Goal: Task Accomplishment & Management: Complete application form

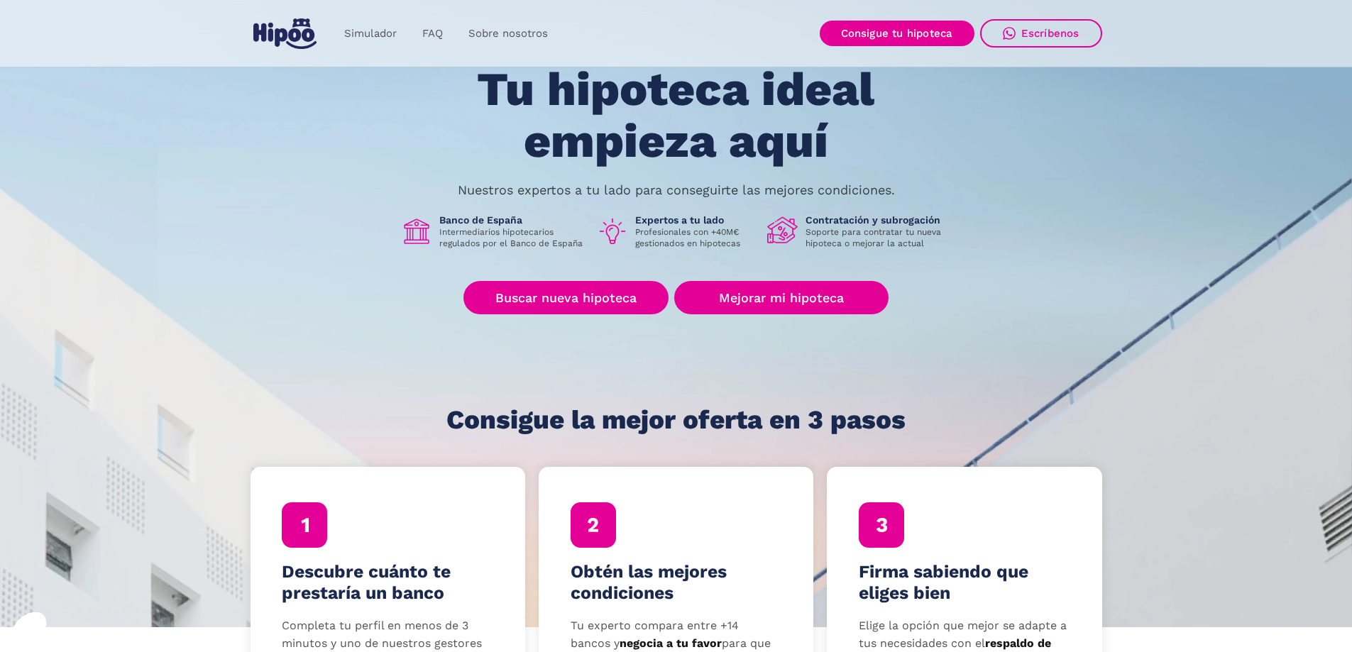
scroll to position [213, 0]
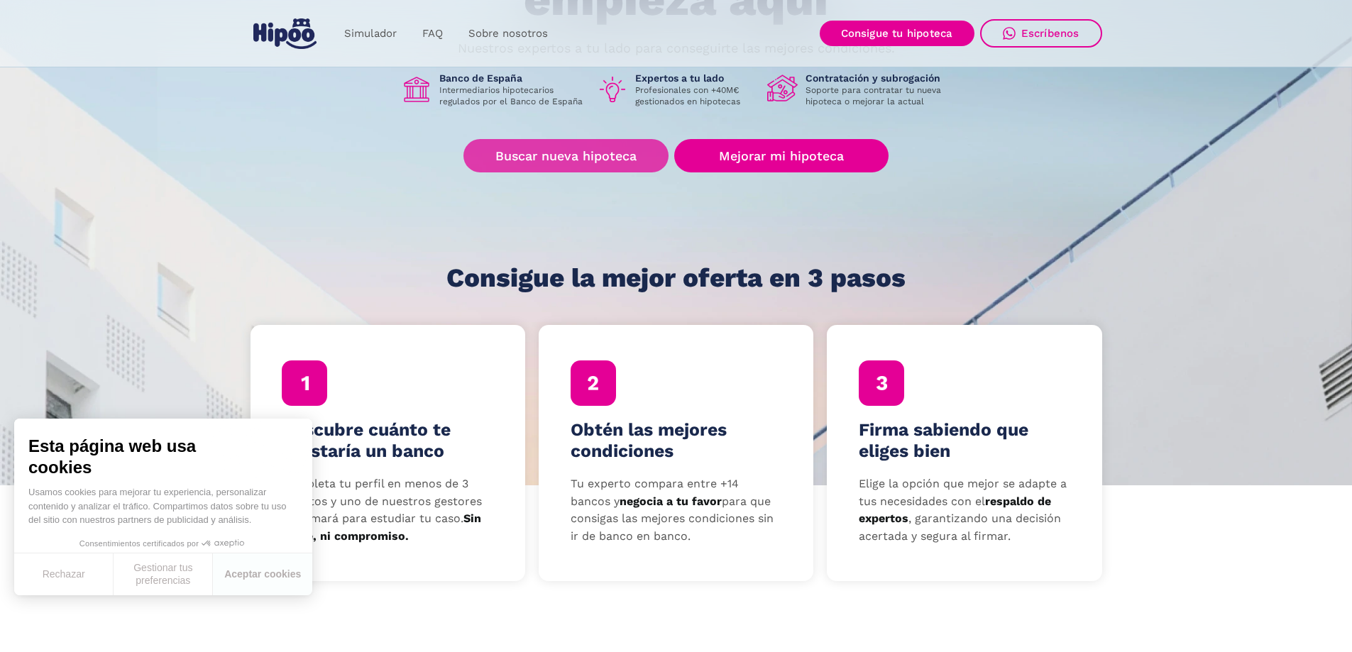
click at [580, 158] on link "Buscar nueva hipoteca" at bounding box center [565, 155] width 205 height 33
click at [262, 573] on button "Aceptar cookies" at bounding box center [262, 574] width 99 height 42
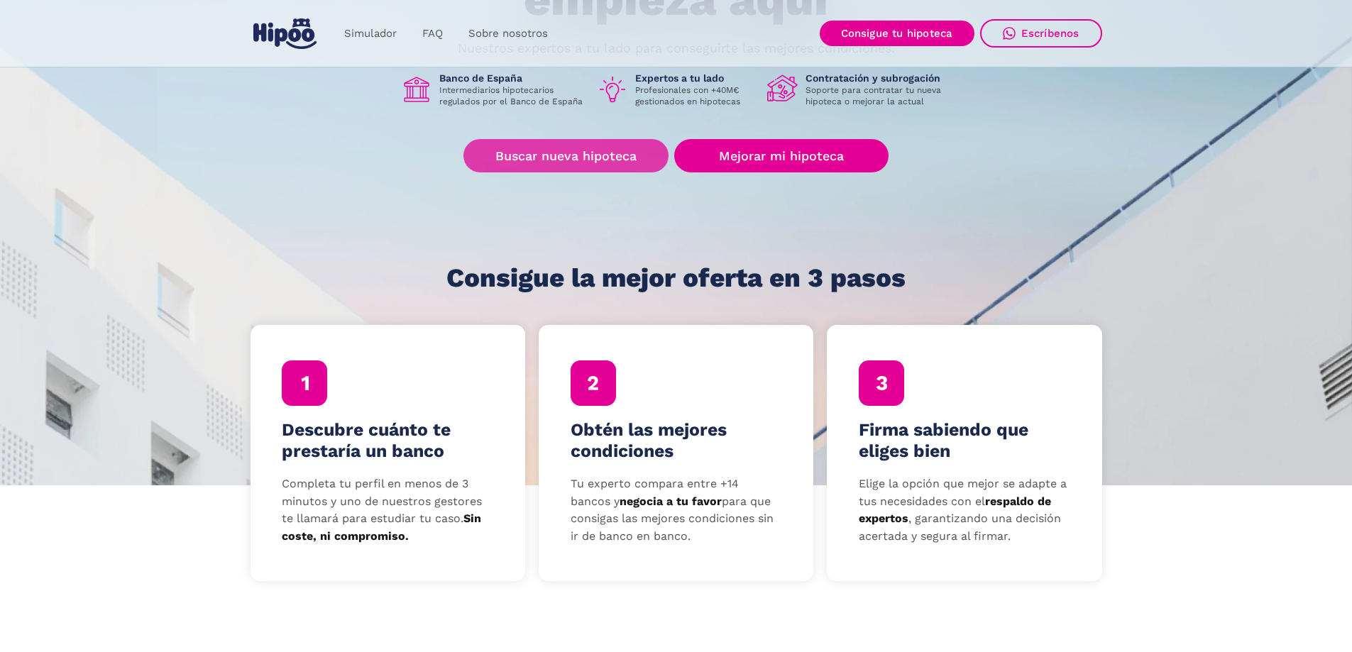
click at [558, 156] on link "Buscar nueva hipoteca" at bounding box center [565, 155] width 205 height 33
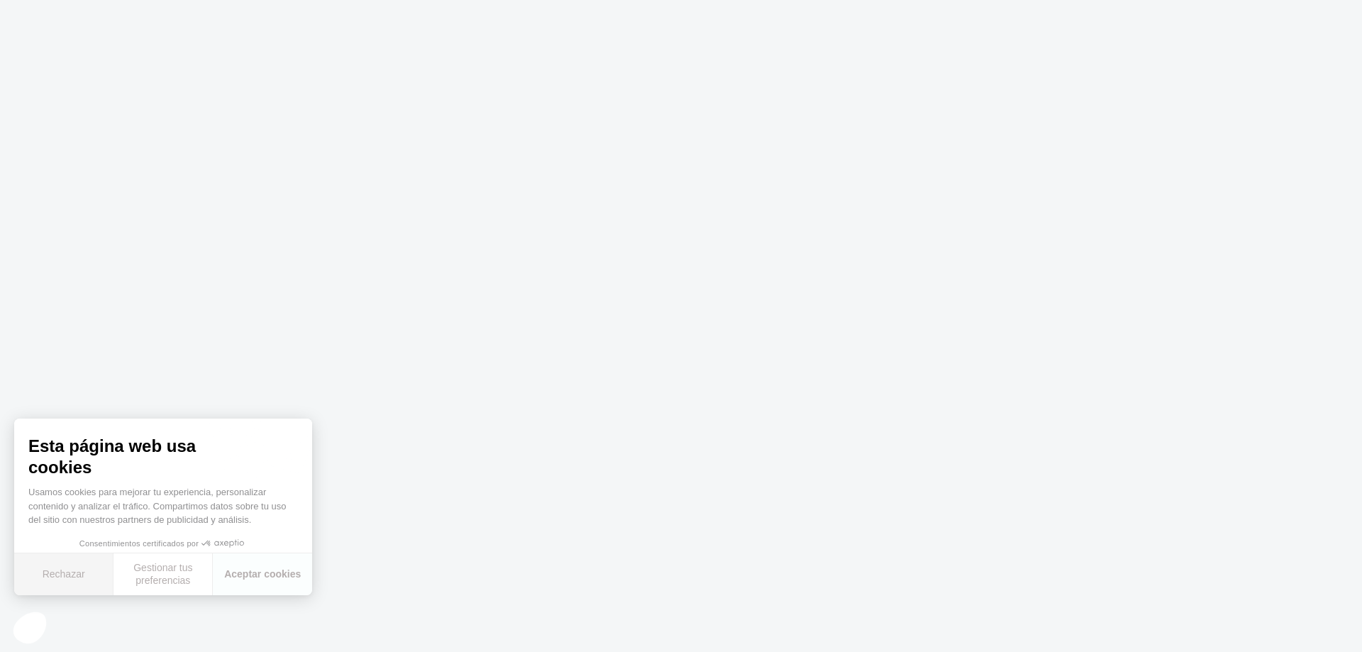
click at [77, 577] on button "Rechazar" at bounding box center [63, 574] width 99 height 42
